Goal: Task Accomplishment & Management: Use online tool/utility

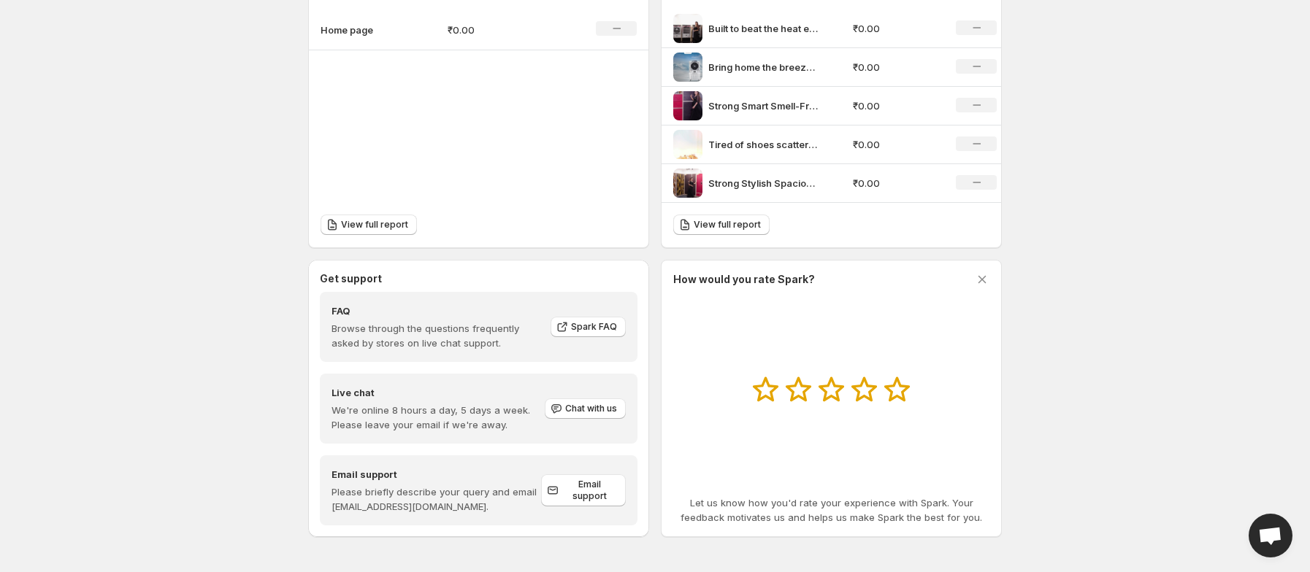
scroll to position [550, 0]
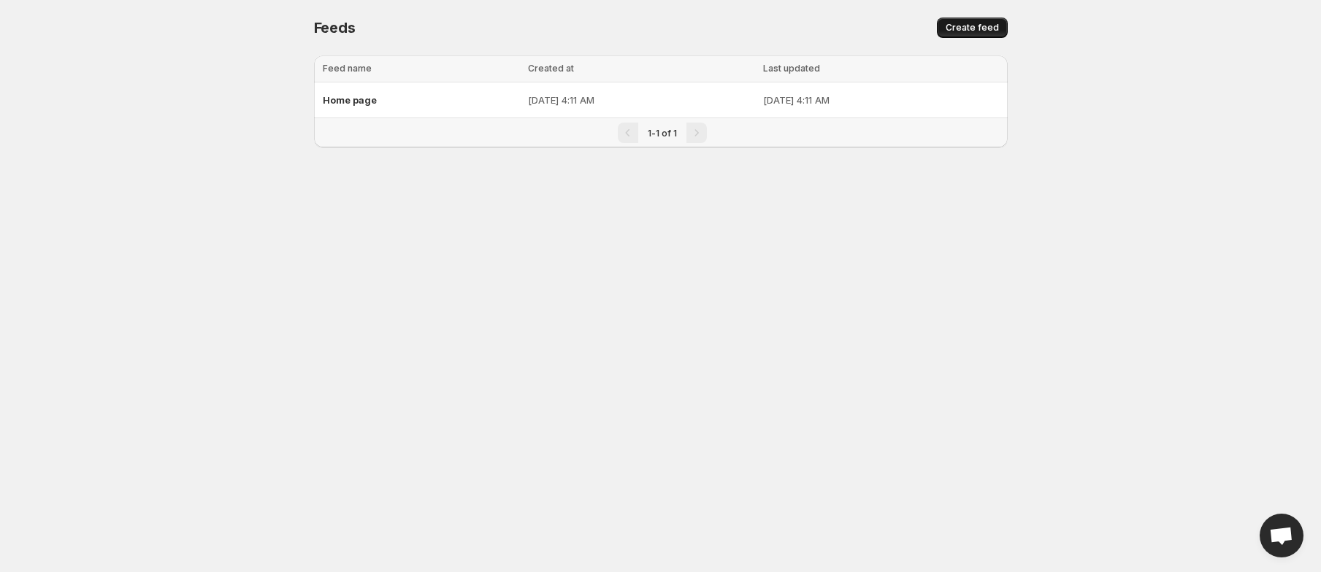
click at [959, 31] on span "Create feed" at bounding box center [972, 28] width 53 height 12
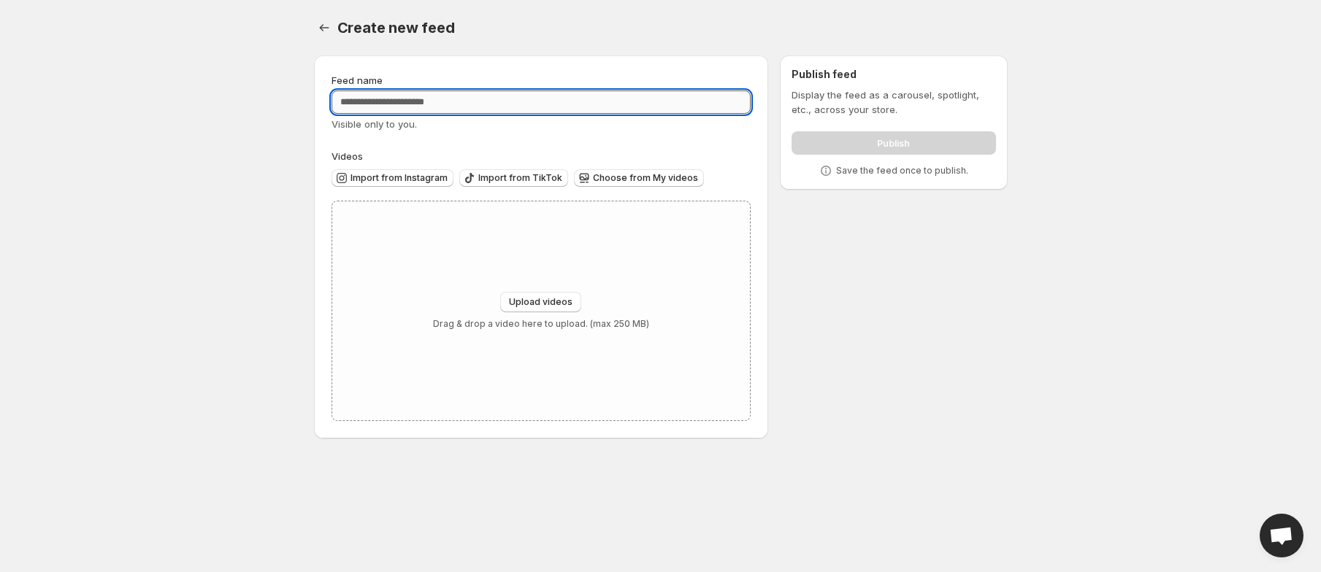
click at [695, 93] on input "Feed name" at bounding box center [541, 102] width 420 height 23
type input "**********"
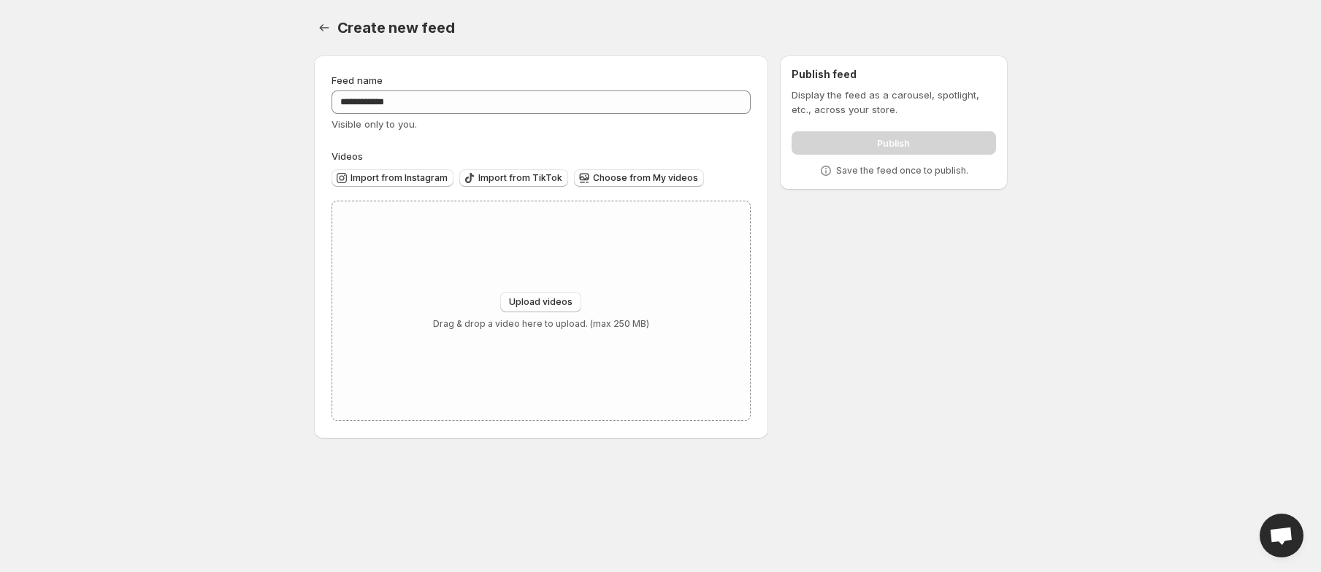
click at [594, 155] on label "Videos" at bounding box center [541, 156] width 420 height 15
click at [593, 180] on span "Choose from My videos" at bounding box center [645, 178] width 105 height 12
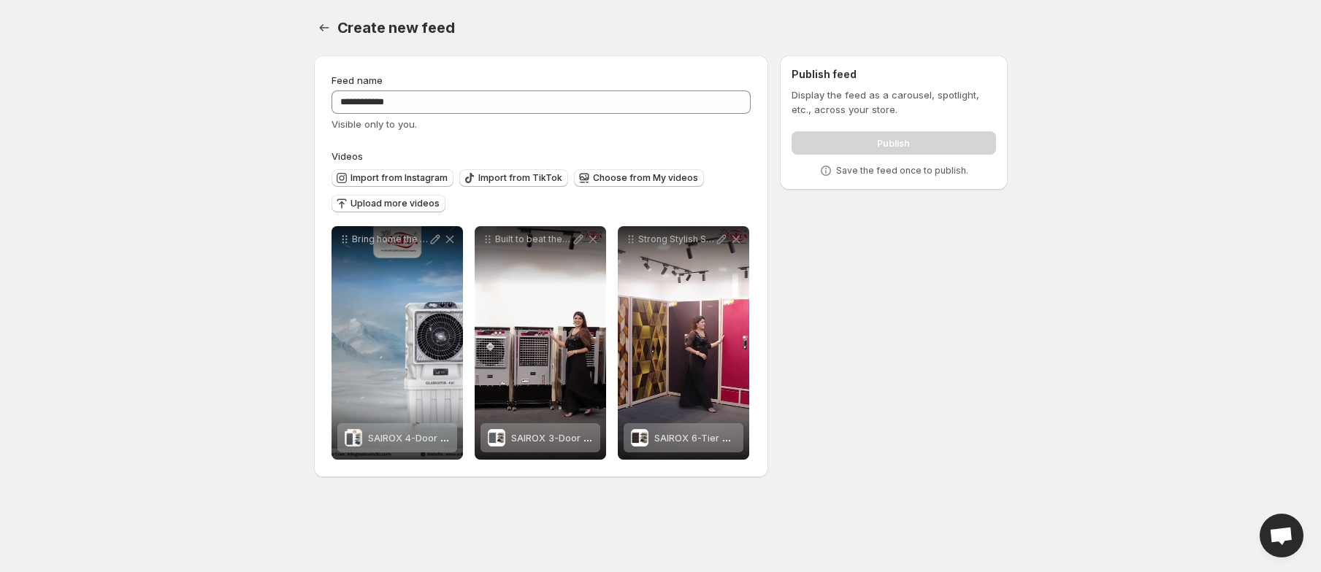
click at [868, 112] on p "Display the feed as a carousel, spotlight, etc., across your store." at bounding box center [893, 102] width 204 height 29
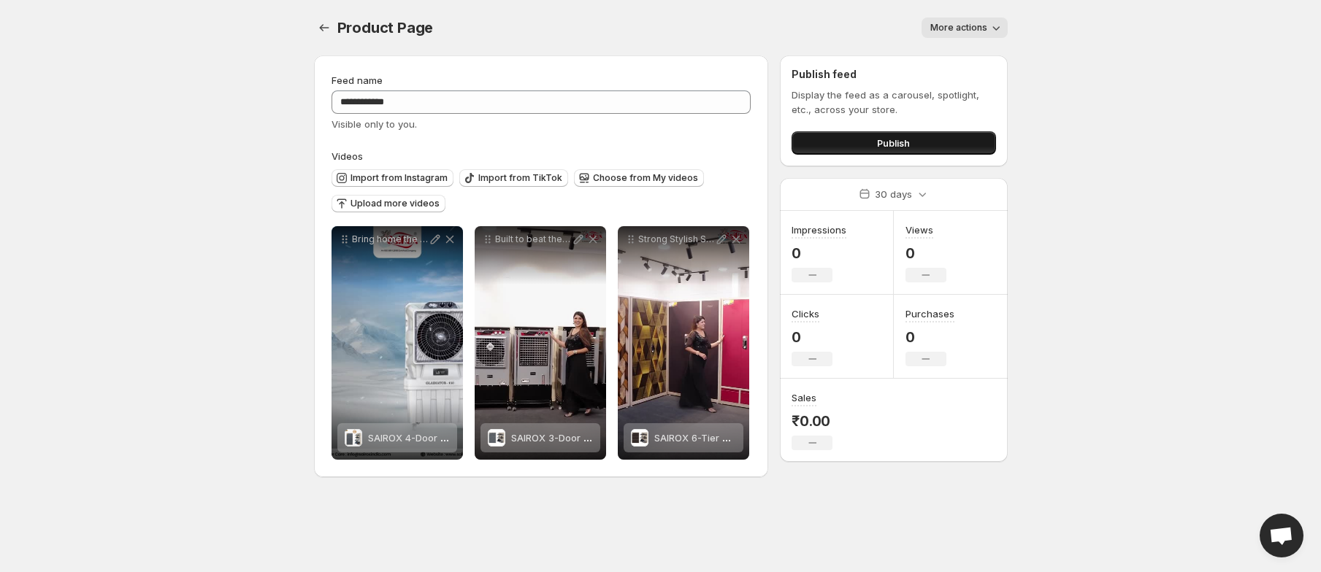
click at [853, 136] on button "Publish" at bounding box center [893, 142] width 204 height 23
click at [881, 139] on span "Publish" at bounding box center [893, 143] width 33 height 15
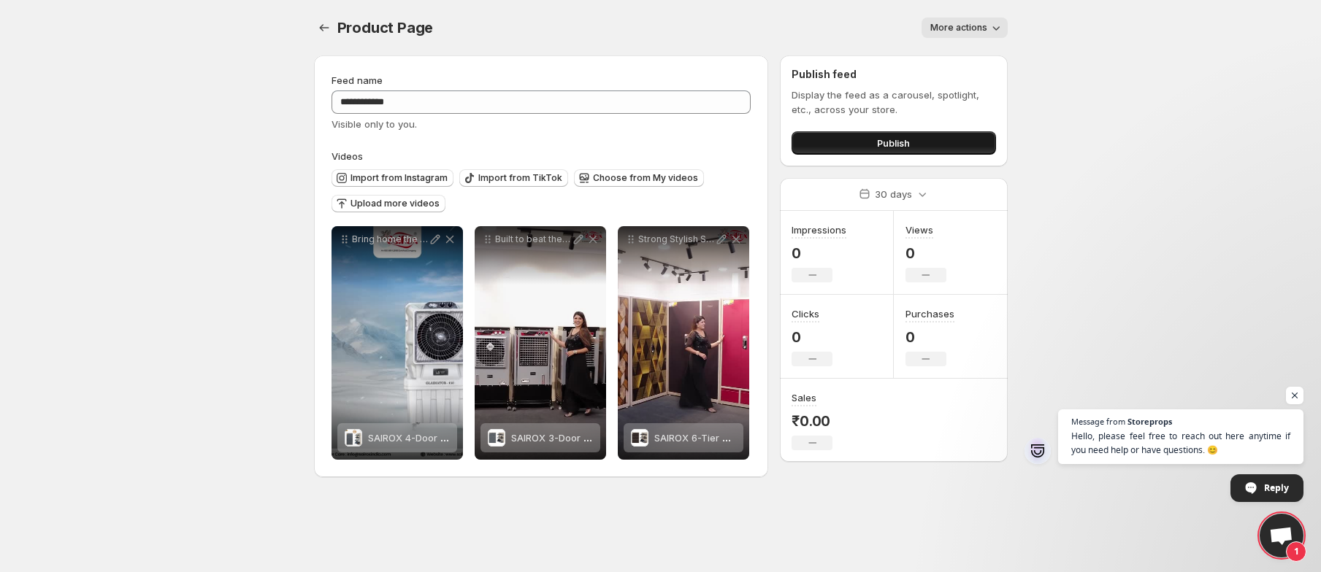
click at [894, 147] on span "Publish" at bounding box center [893, 143] width 33 height 15
click at [907, 147] on span "Publish" at bounding box center [893, 143] width 33 height 15
click at [320, 24] on icon "Settings" at bounding box center [324, 27] width 15 height 15
